Goal: Task Accomplishment & Management: Manage account settings

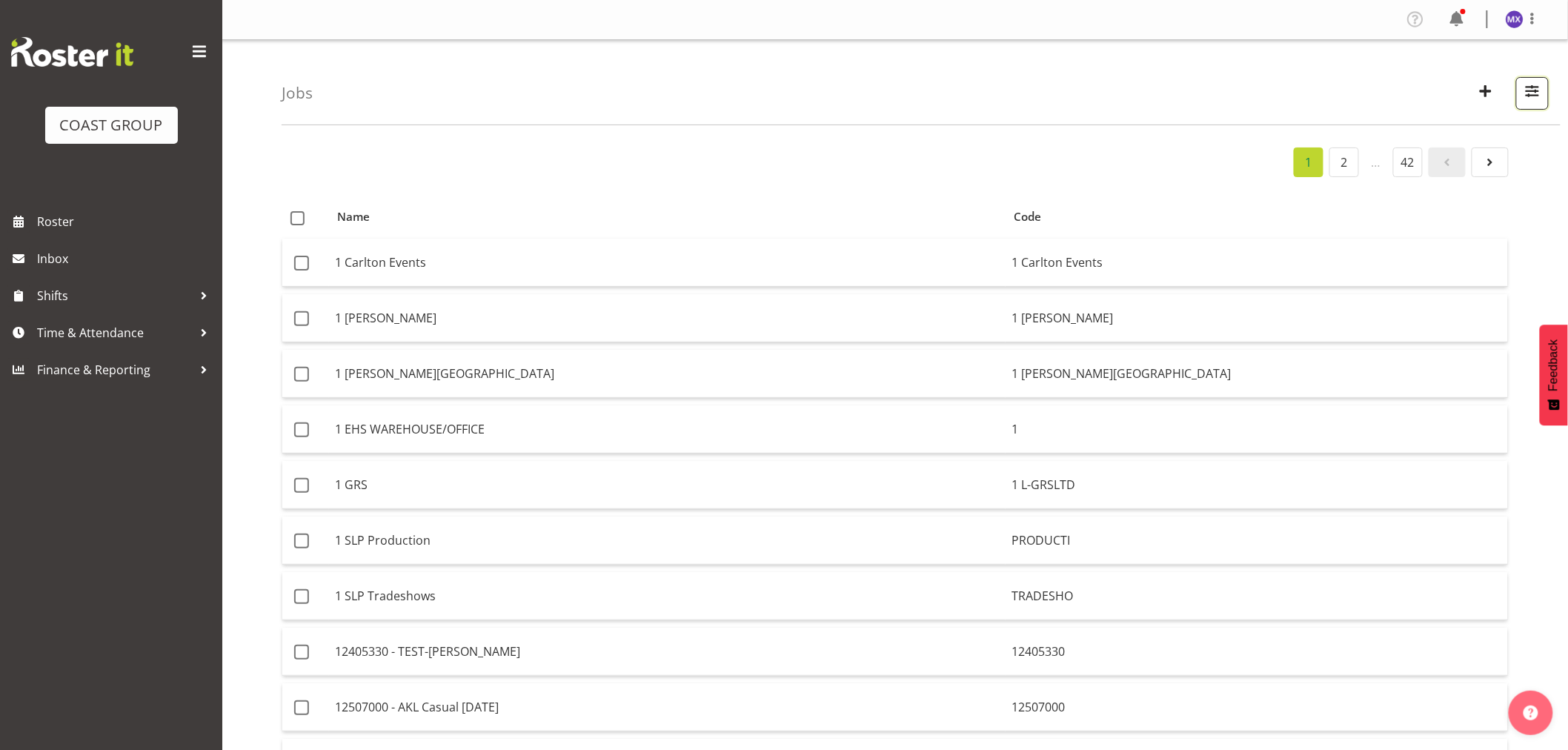
click at [1527, 87] on span "button" at bounding box center [1532, 90] width 19 height 19
click at [1379, 164] on input "text" at bounding box center [1438, 161] width 199 height 30
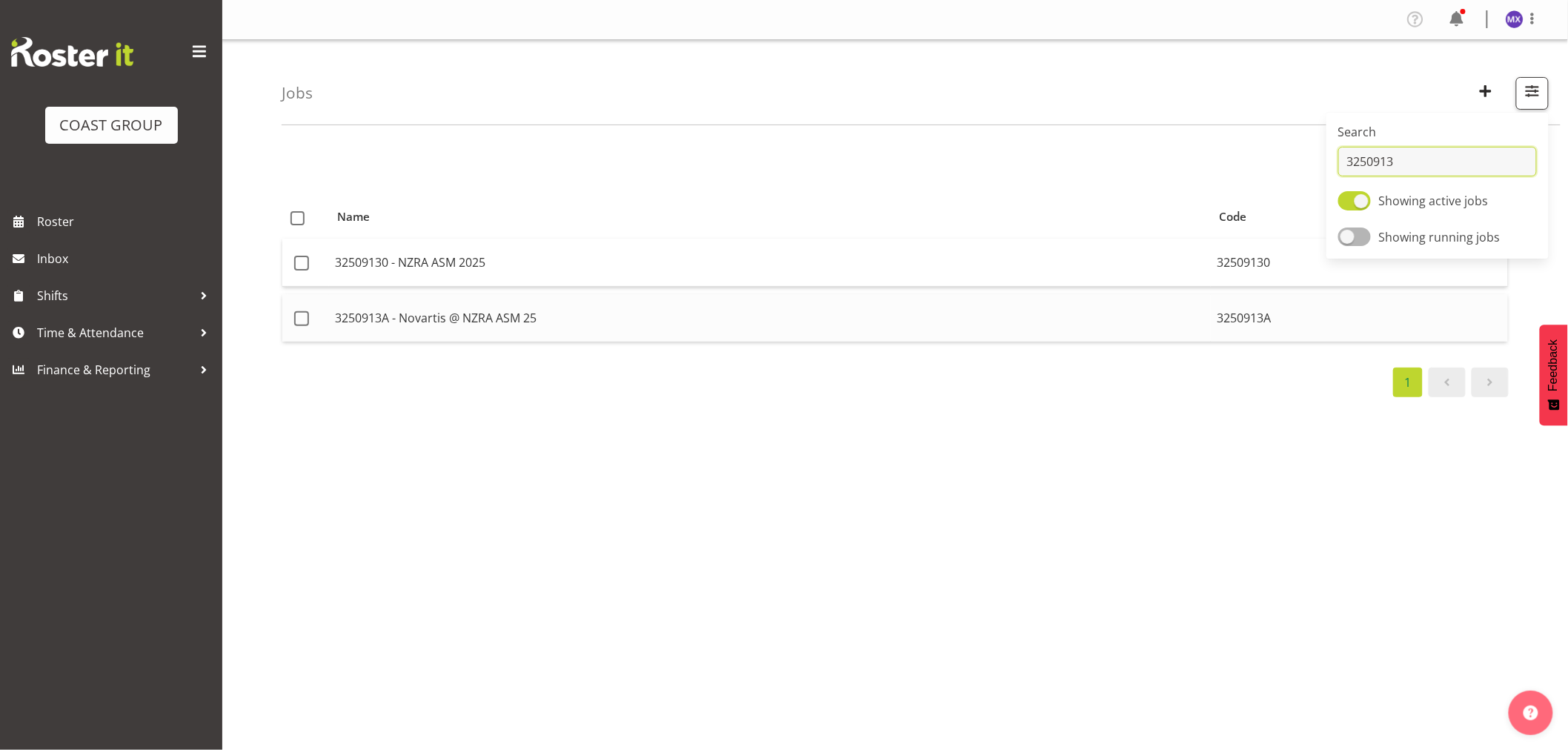
type input "3250913"
click at [851, 322] on td "3250913A - Novartis @ NZRA ASM 25" at bounding box center [770, 318] width 882 height 48
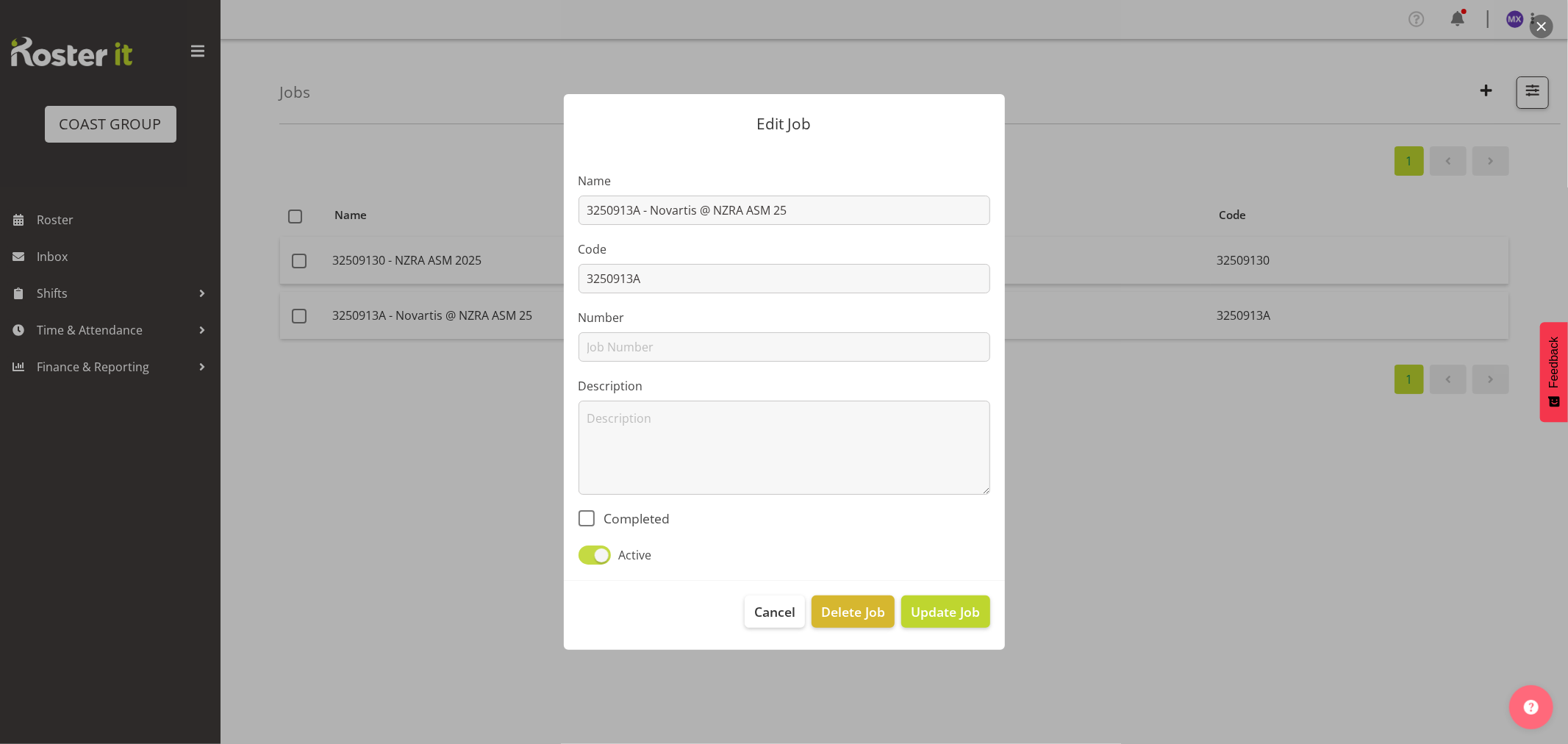
click at [592, 552] on span at bounding box center [595, 555] width 33 height 18
click at [588, 552] on input "Active" at bounding box center [583, 555] width 10 height 10
checkbox input "false"
click at [937, 613] on span "Update Job" at bounding box center [945, 612] width 69 height 19
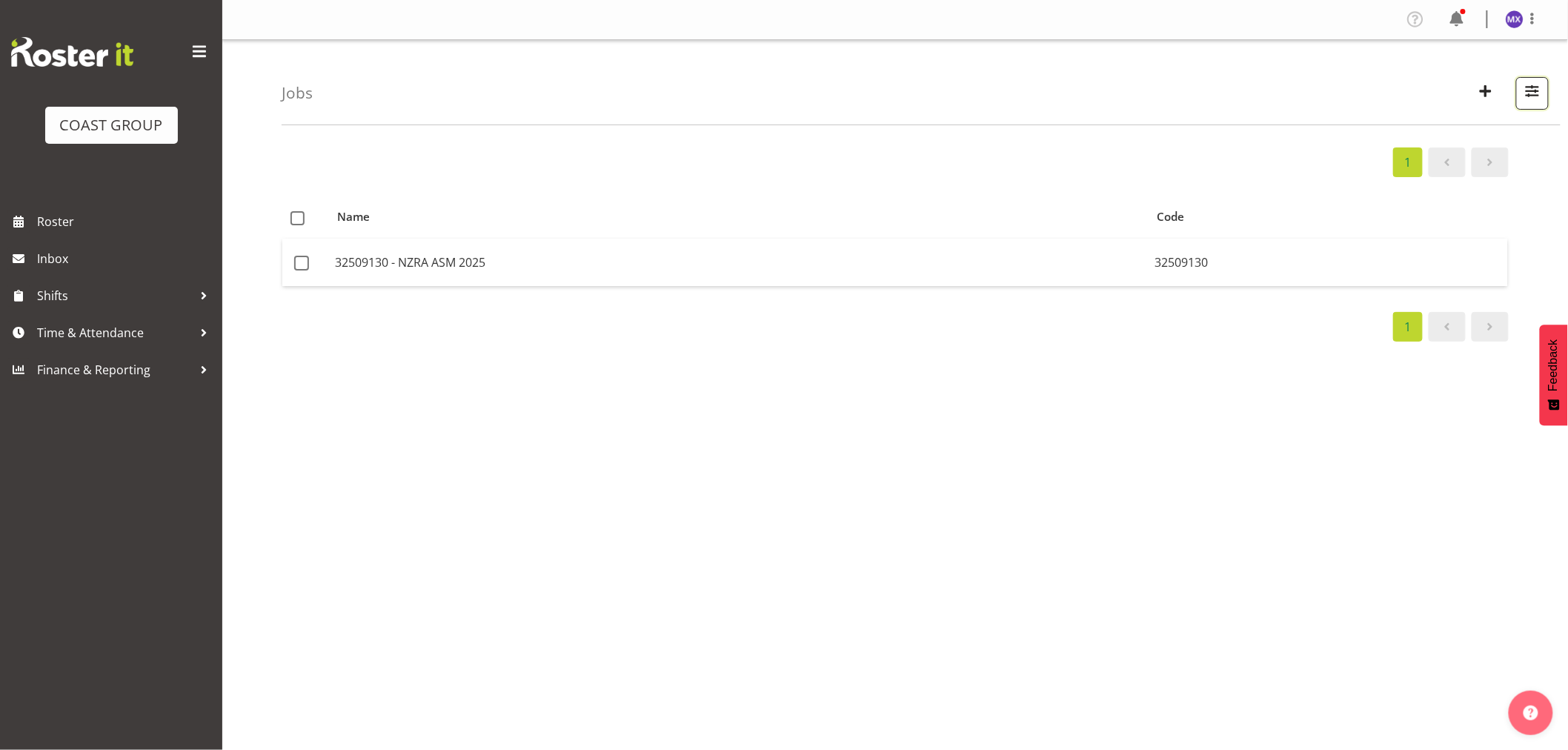
click at [1540, 95] on span "button" at bounding box center [1532, 90] width 19 height 19
click at [1462, 156] on input "3250913" at bounding box center [1438, 161] width 199 height 30
type input "3250913a"
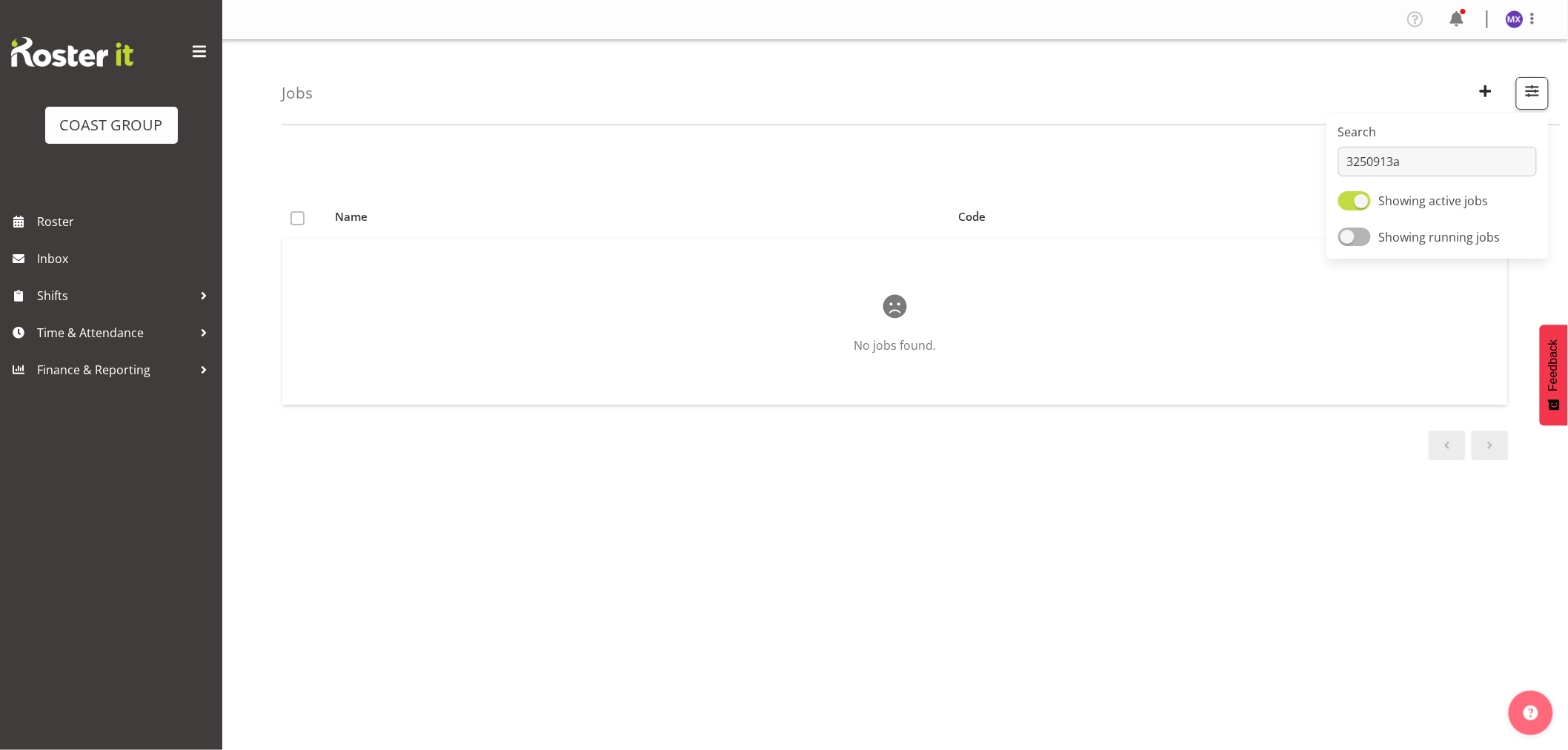
click at [1346, 202] on span at bounding box center [1355, 200] width 33 height 18
click at [1346, 202] on input "Showing active jobs" at bounding box center [1343, 201] width 10 height 10
checkbox input "false"
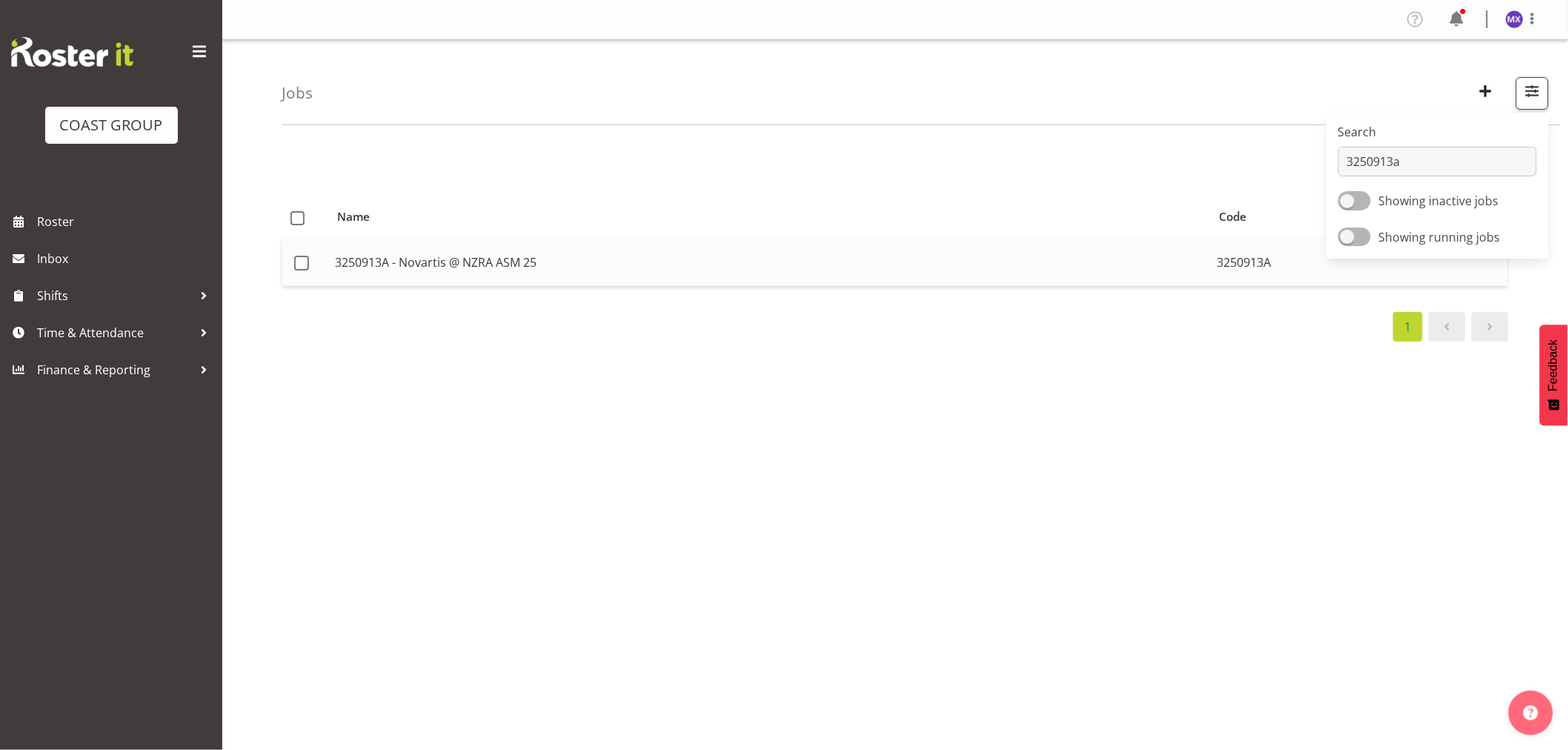
click at [833, 267] on td "3250913A - Novartis @ NZRA ASM 25" at bounding box center [770, 262] width 882 height 48
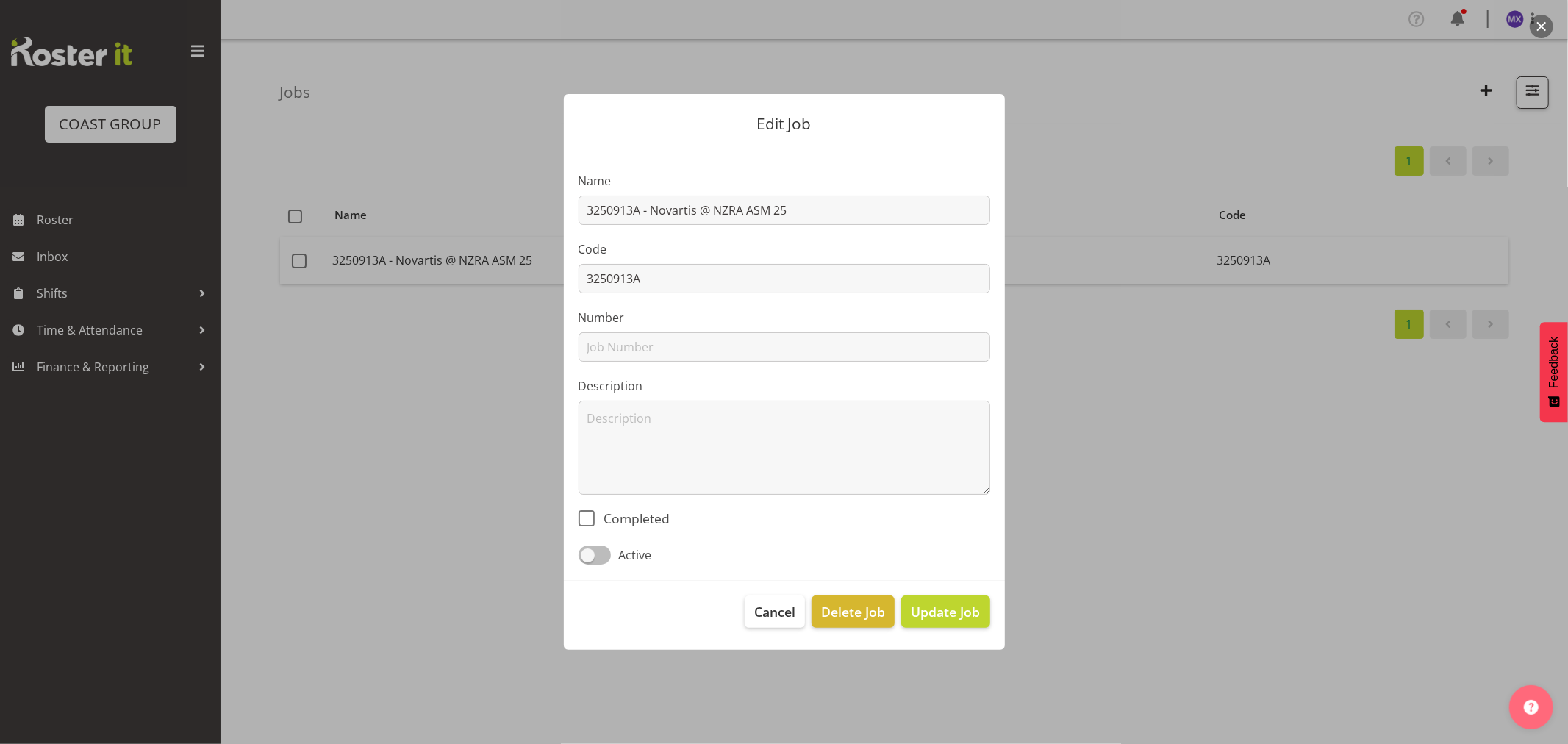
click at [603, 559] on span at bounding box center [595, 555] width 33 height 18
click at [588, 559] on input "Active" at bounding box center [583, 555] width 10 height 10
checkbox input "true"
click at [949, 619] on span "Update Job" at bounding box center [945, 612] width 69 height 19
